Goal: Task Accomplishment & Management: Complete application form

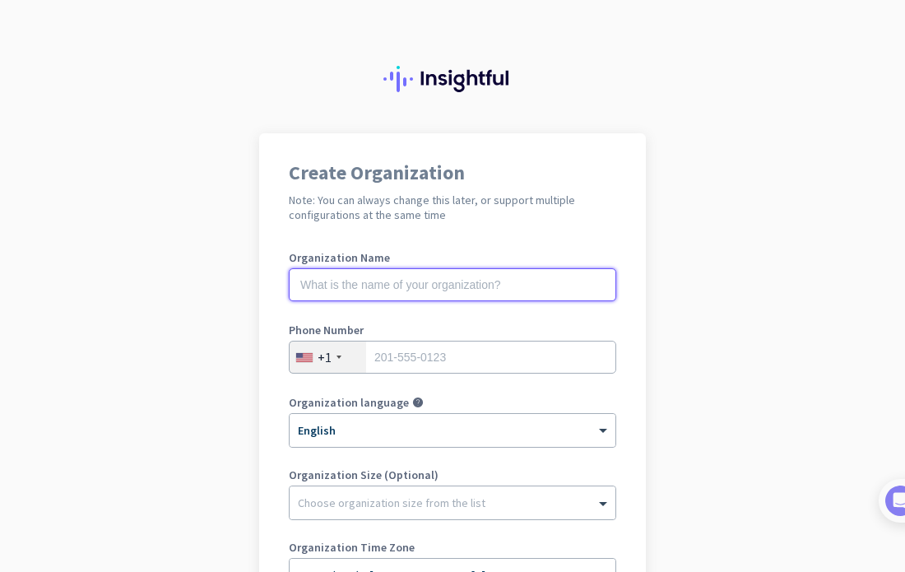
click at [500, 296] on input "text" at bounding box center [452, 284] width 327 height 33
type input "Mercor"
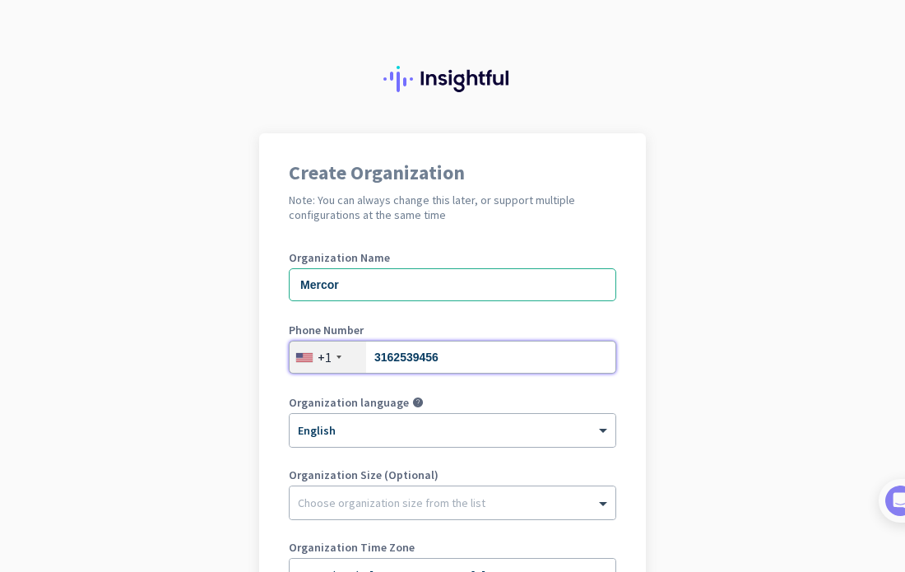
type input "3162539456"
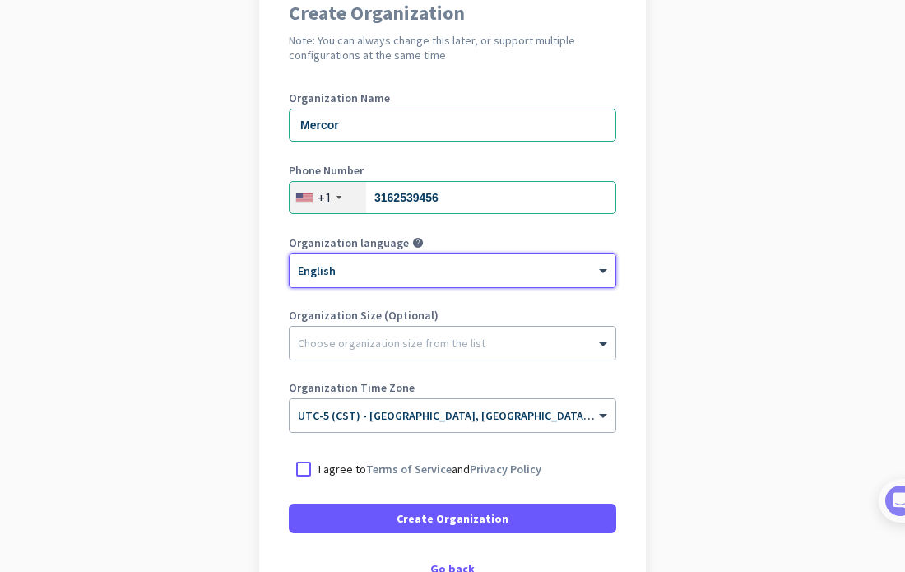
scroll to position [171, 0]
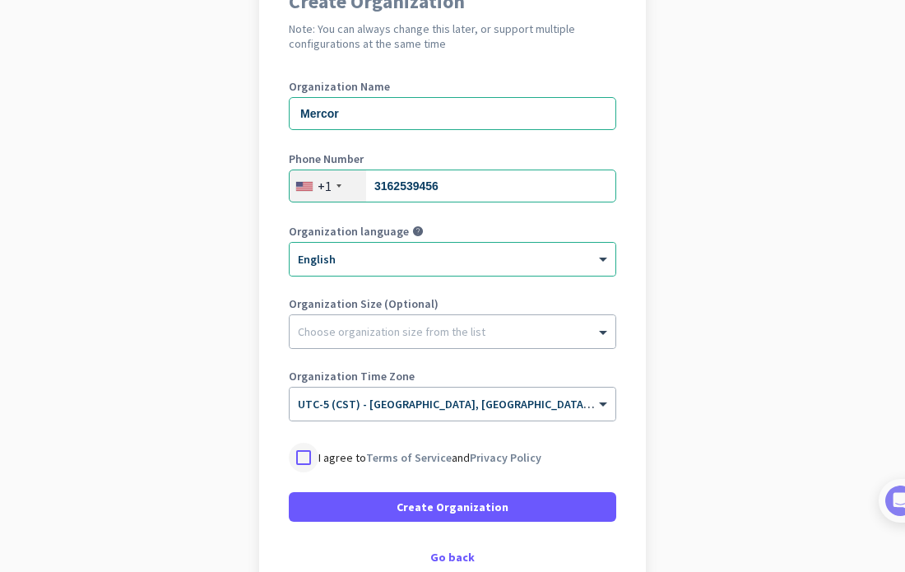
click at [301, 457] on div at bounding box center [304, 458] width 30 height 30
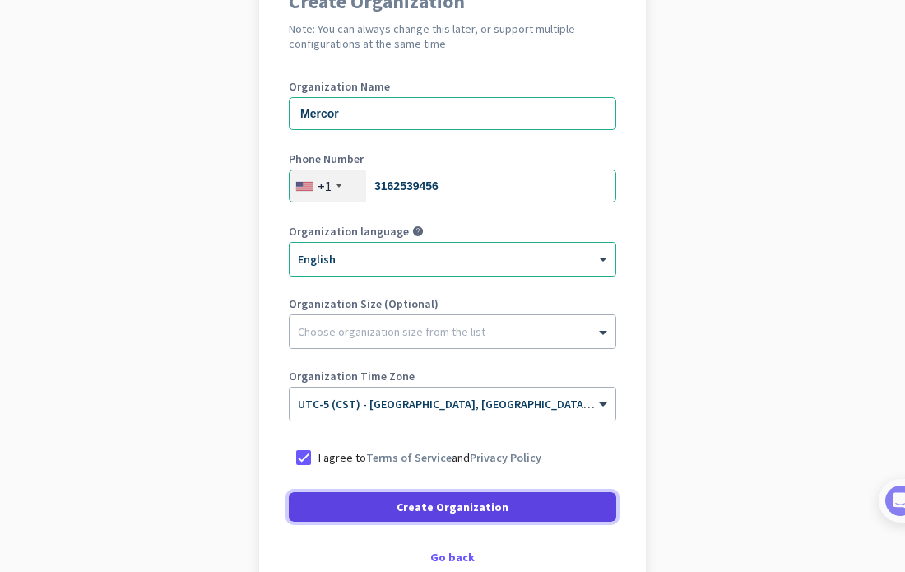
click at [493, 509] on span "Create Organization" at bounding box center [453, 507] width 112 height 16
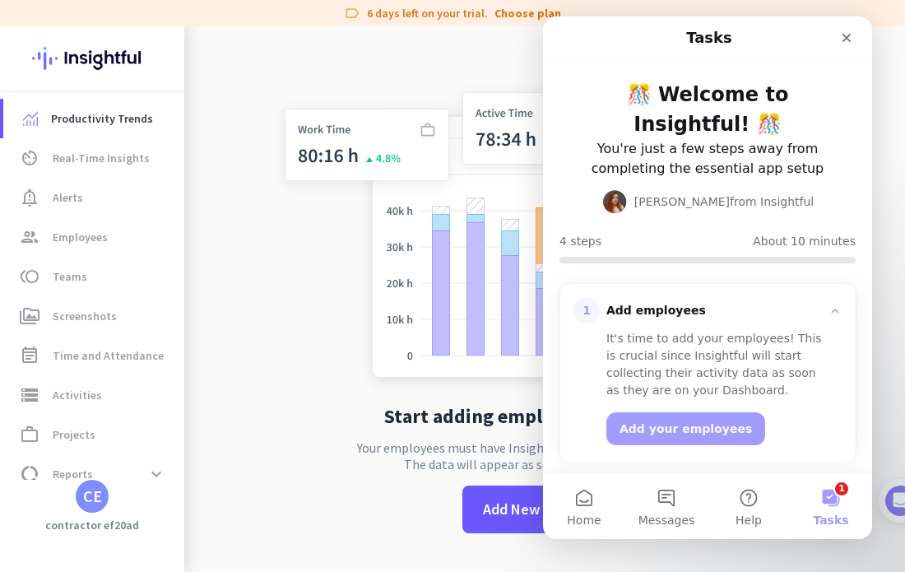
click at [836, 505] on button "1 Tasks" at bounding box center [831, 506] width 82 height 66
click at [829, 504] on button "1 Tasks" at bounding box center [831, 506] width 82 height 66
click at [835, 498] on button "1 Tasks" at bounding box center [831, 506] width 82 height 66
click at [838, 495] on button "1 Tasks" at bounding box center [831, 506] width 82 height 66
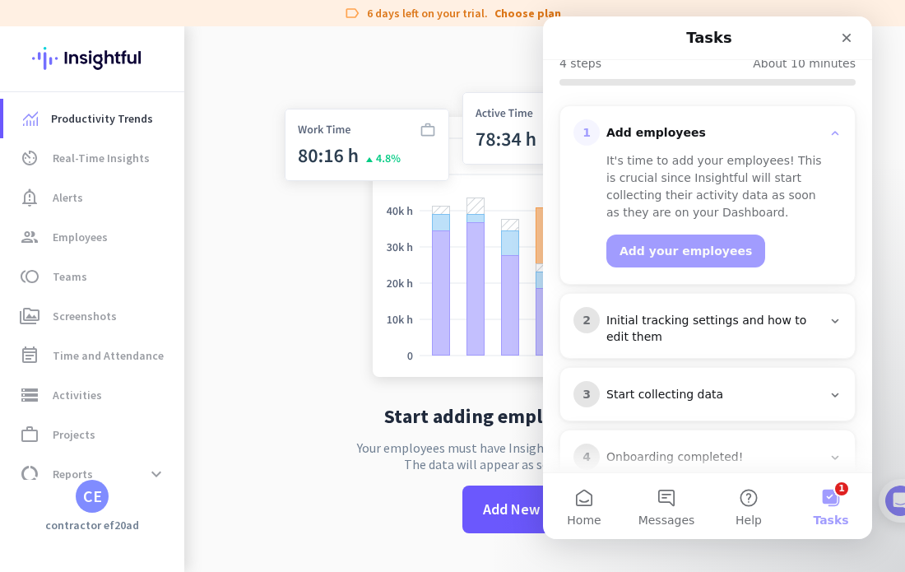
scroll to position [182, 0]
